Goal: Task Accomplishment & Management: Use online tool/utility

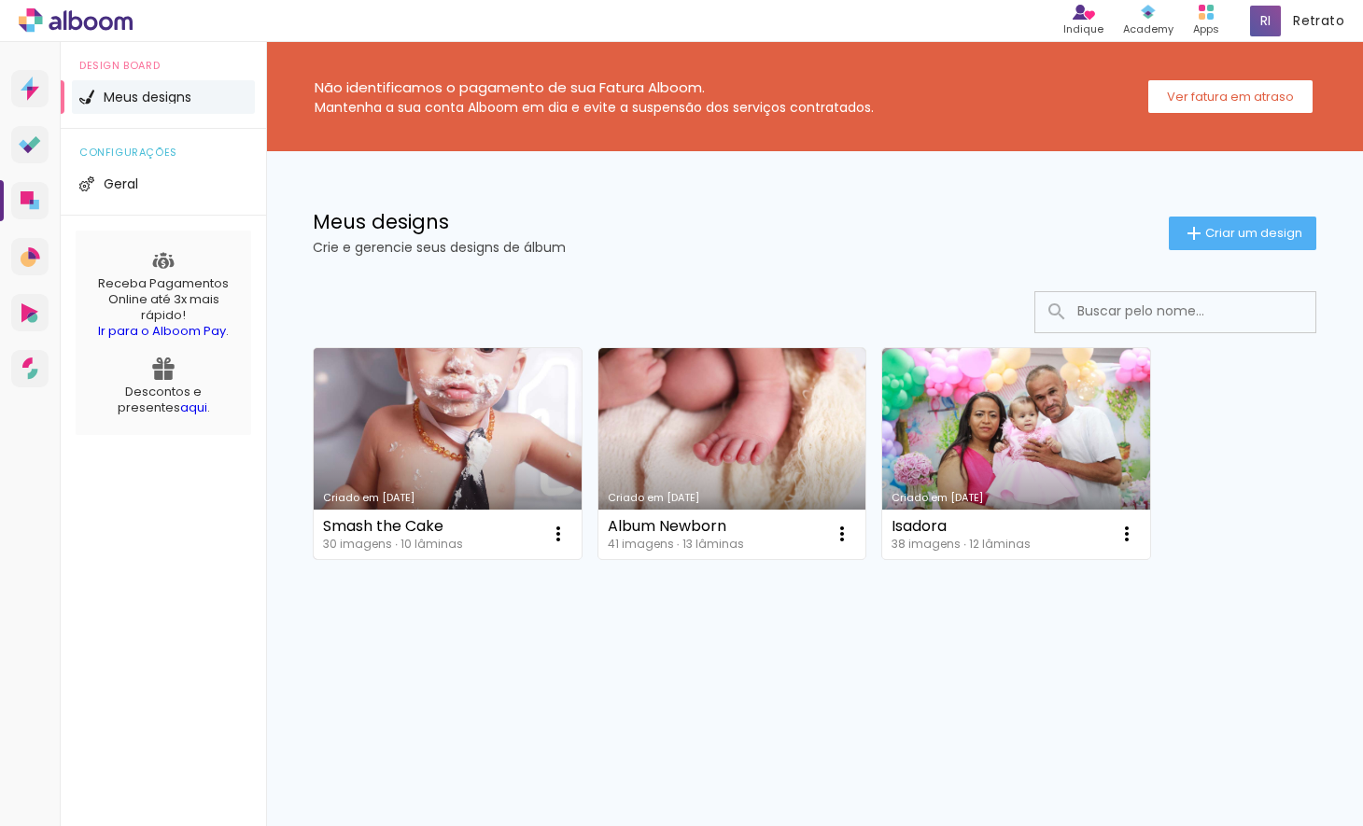
click at [516, 404] on link "Criado em [DATE]" at bounding box center [448, 453] width 268 height 211
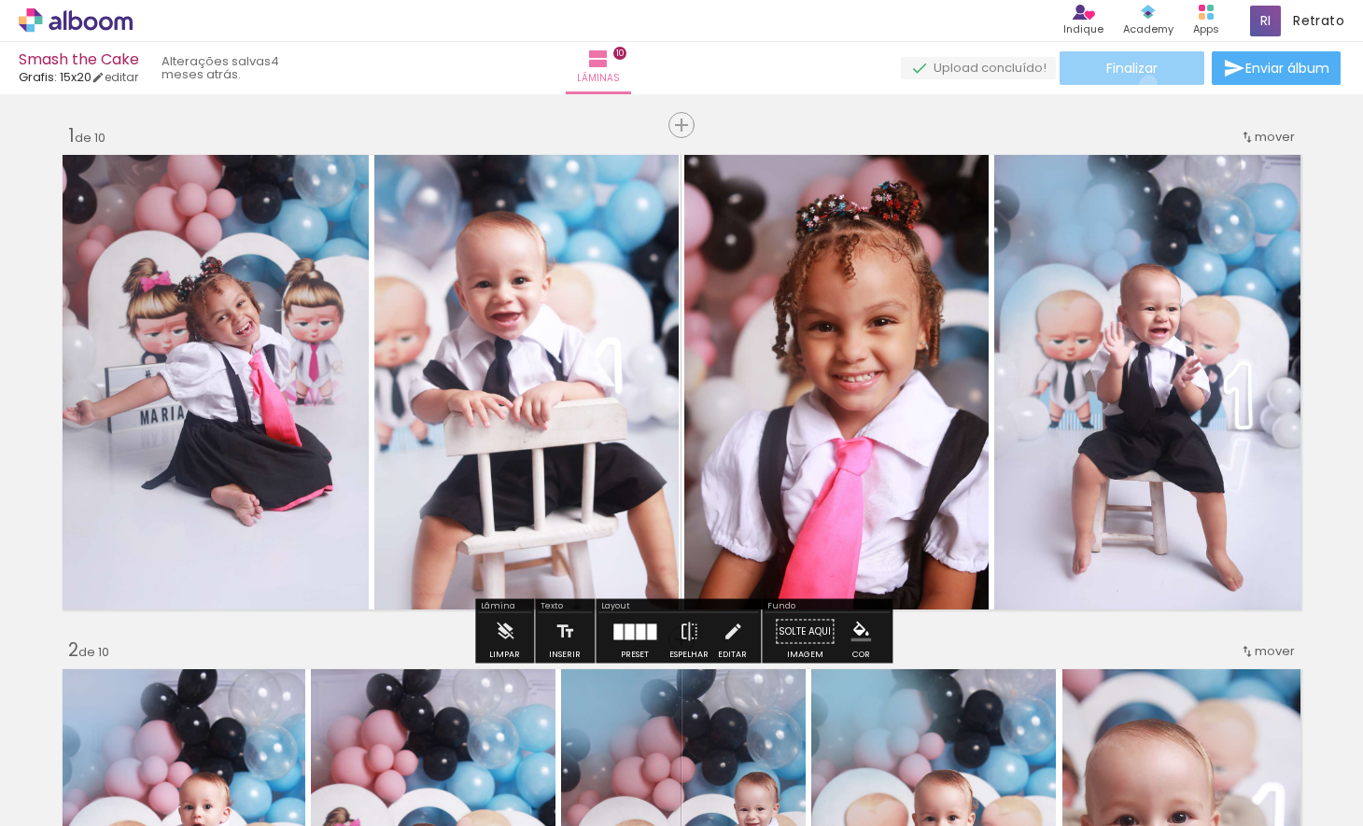
click at [1142, 84] on paper-button "Finalizar" at bounding box center [1132, 68] width 145 height 34
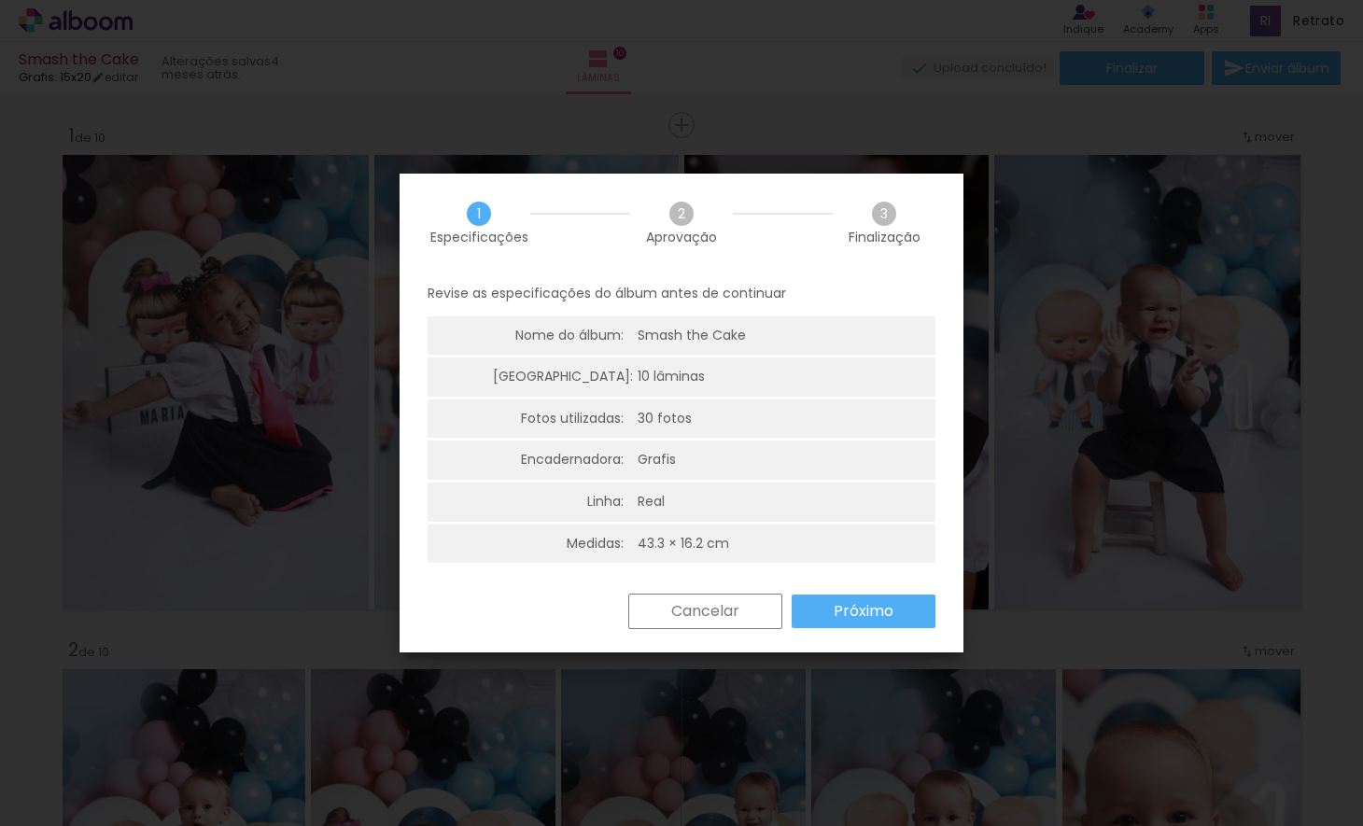
click at [849, 598] on paper-button "Próximo" at bounding box center [864, 612] width 144 height 34
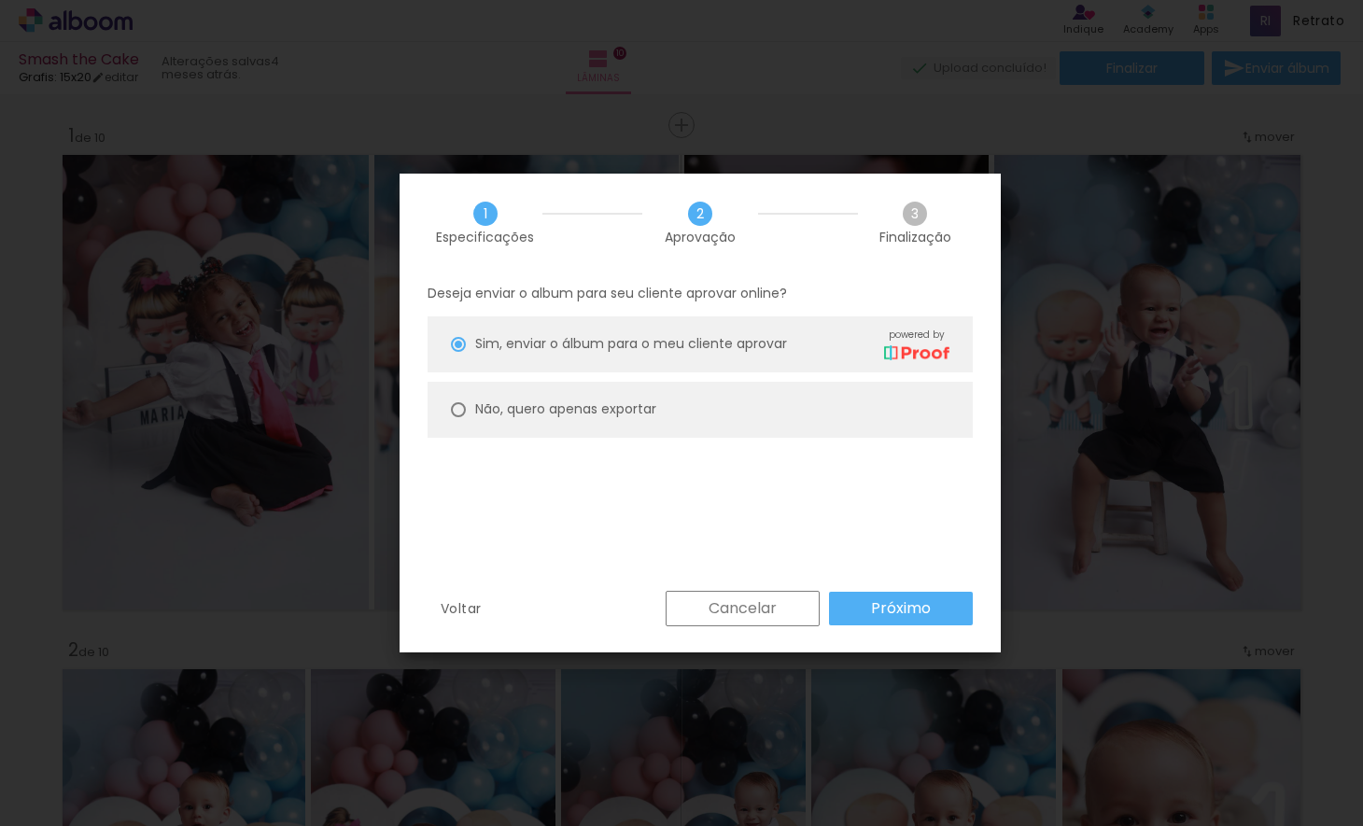
drag, startPoint x: 551, startPoint y: 412, endPoint x: 606, endPoint y: 441, distance: 62.2
click at [0, 0] on slot "Não, quero apenas exportar" at bounding box center [0, 0] width 0 height 0
type paper-radio-button "on"
click at [796, 605] on paper-button "Cancelar" at bounding box center [743, 608] width 154 height 35
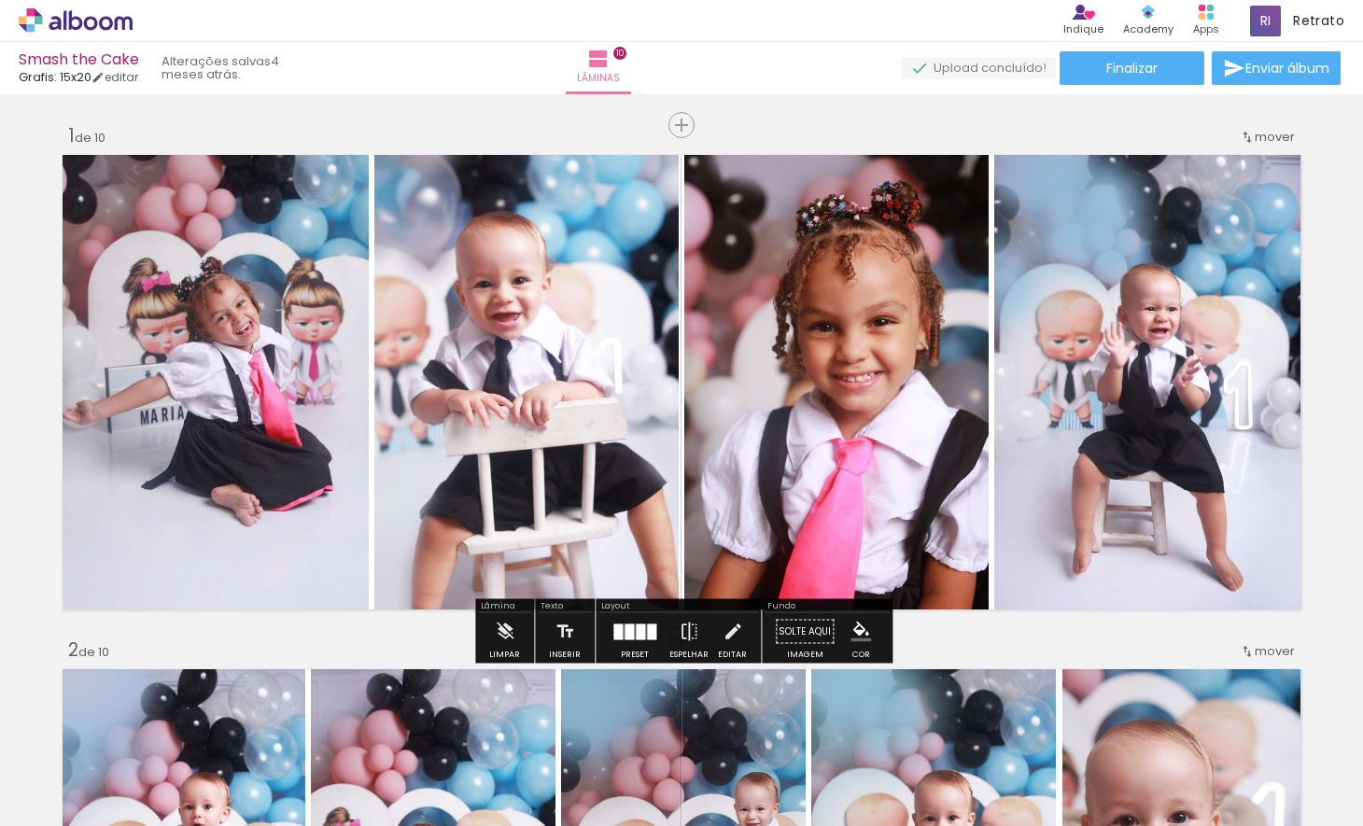
click at [76, 59] on div "Smash the Cake" at bounding box center [79, 61] width 120 height 18
